Goal: Find specific page/section: Find specific page/section

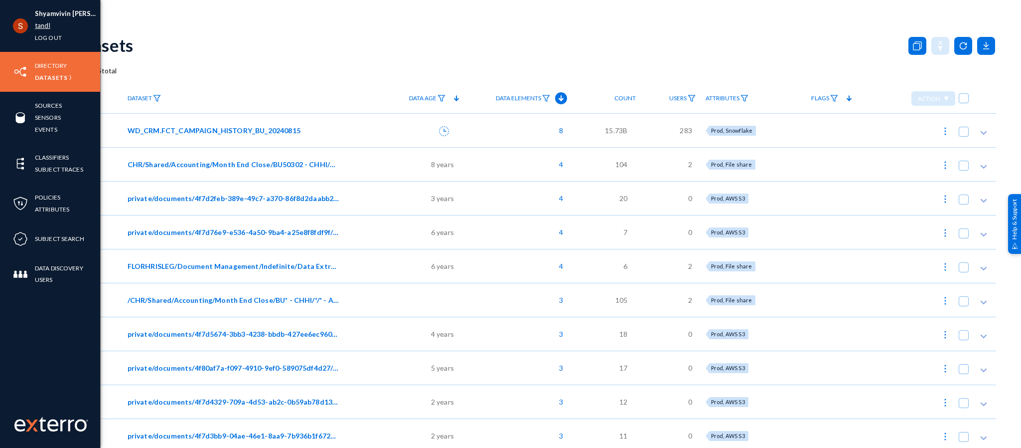
click at [39, 24] on link "tandl" at bounding box center [42, 25] width 15 height 11
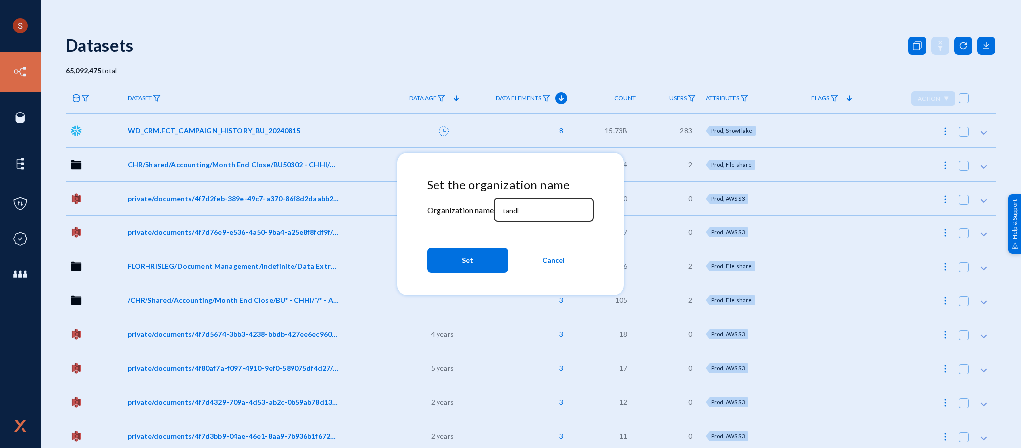
click at [510, 215] on div "tandl" at bounding box center [544, 208] width 90 height 26
click at [510, 214] on input "tandl" at bounding box center [546, 210] width 86 height 9
type input "divebell"
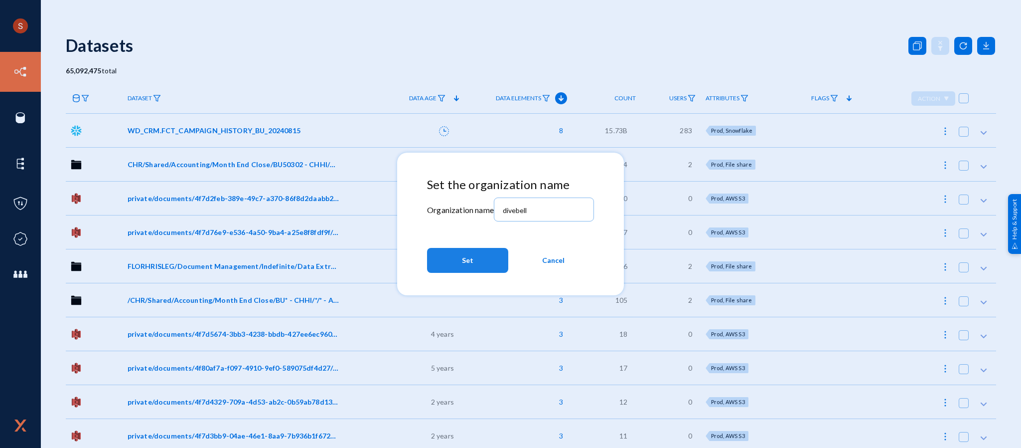
click at [486, 248] on button "Set" at bounding box center [467, 260] width 81 height 25
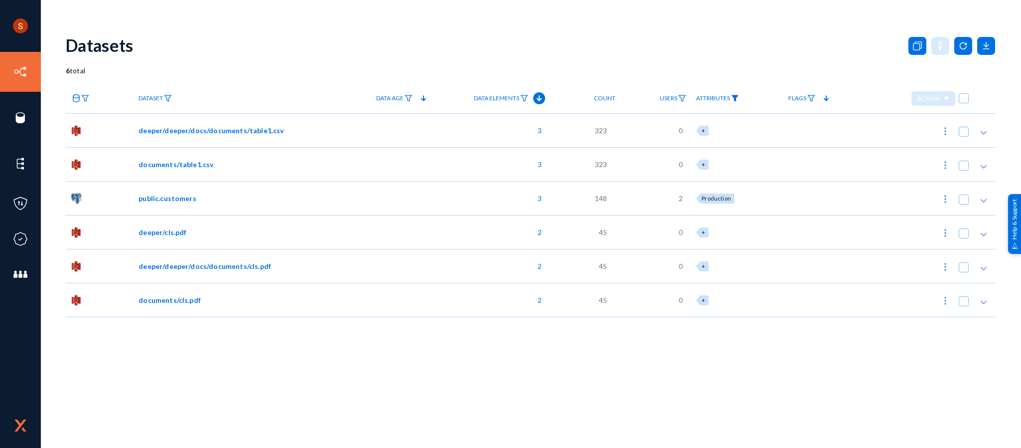
click at [738, 99] on img at bounding box center [735, 98] width 8 height 7
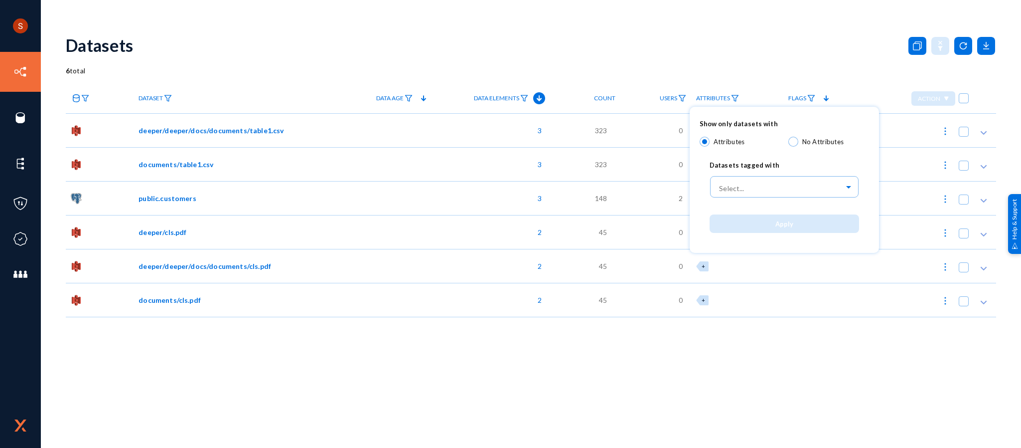
click at [720, 341] on div at bounding box center [510, 224] width 1021 height 448
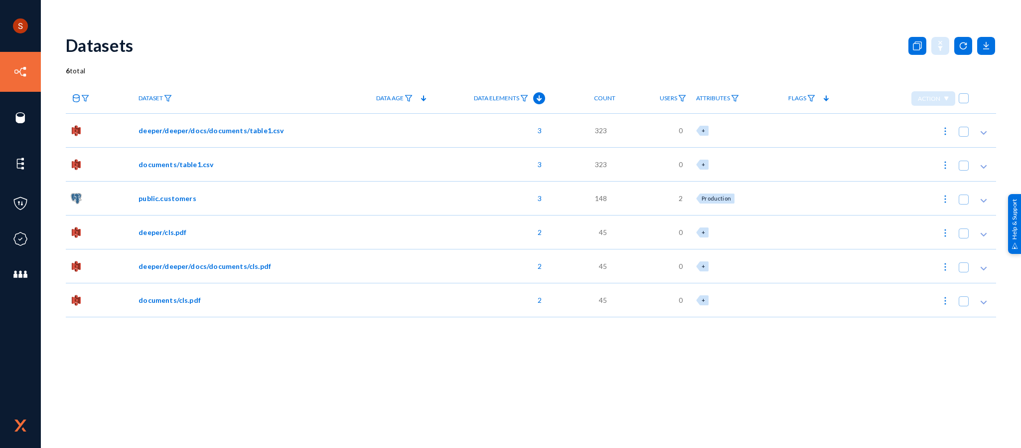
click at [504, 53] on div "Datasets" at bounding box center [531, 45] width 930 height 40
